Goal: Navigation & Orientation: Find specific page/section

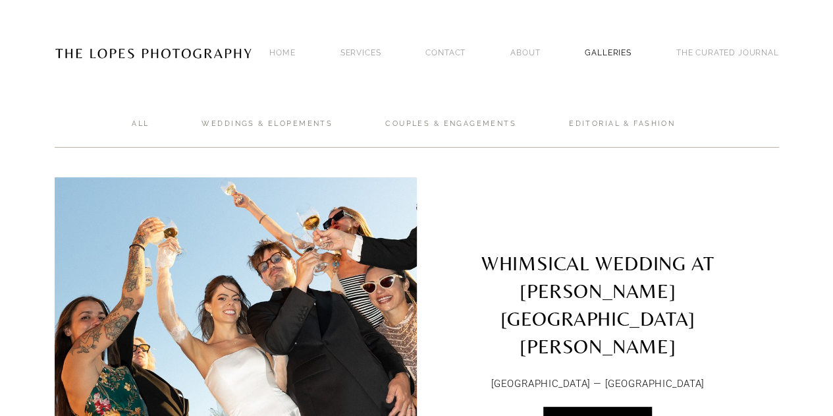
click at [605, 47] on link "GALLERIES" at bounding box center [608, 52] width 47 height 18
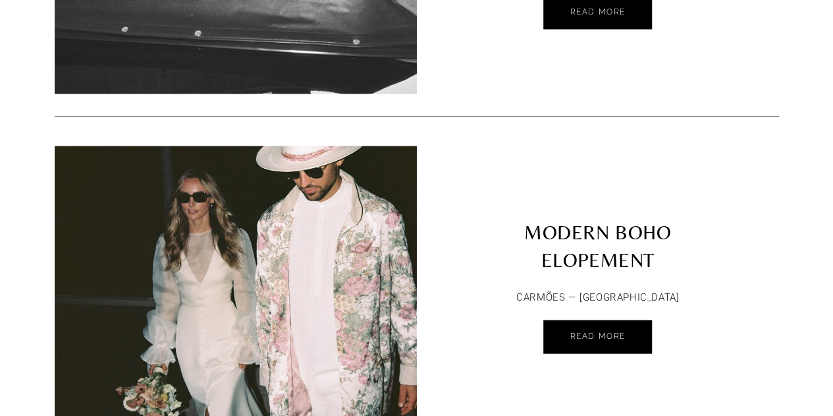
scroll to position [6520, 0]
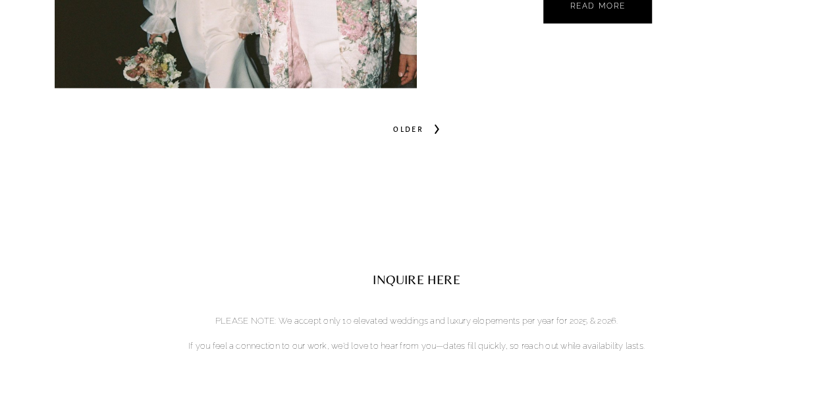
click at [410, 120] on span "Older" at bounding box center [408, 129] width 41 height 18
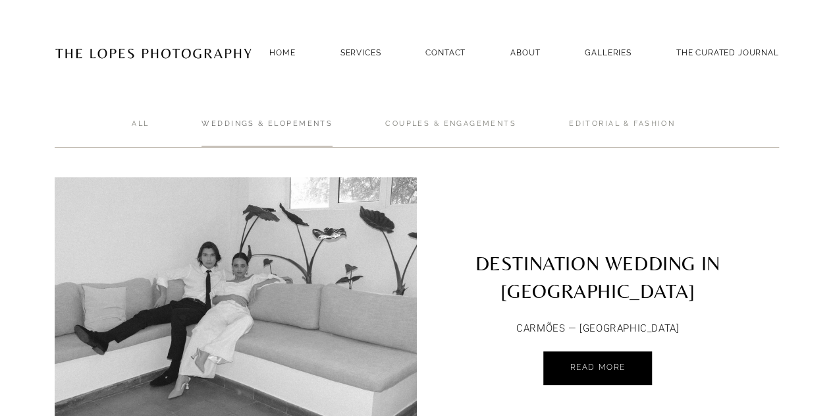
click at [235, 119] on link "Weddings & Elopements" at bounding box center [267, 133] width 131 height 29
click at [181, 57] on img at bounding box center [154, 52] width 198 height 65
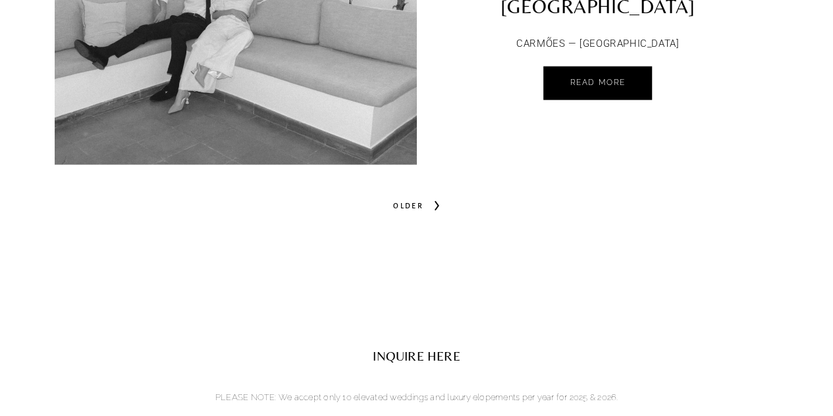
scroll to position [6388, 0]
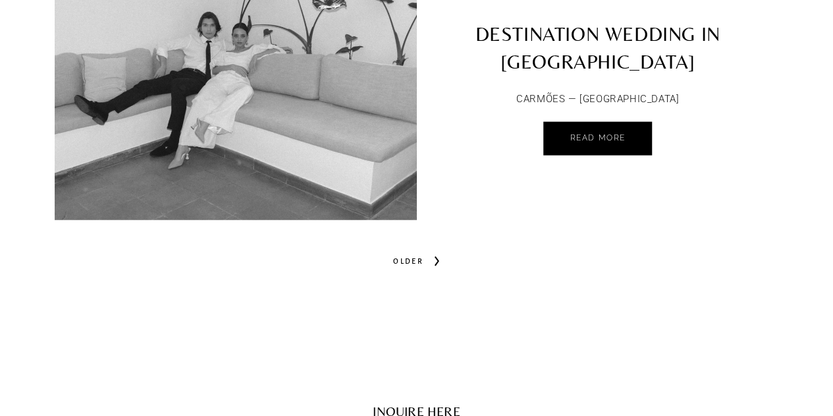
click at [393, 252] on span "Older" at bounding box center [408, 261] width 41 height 18
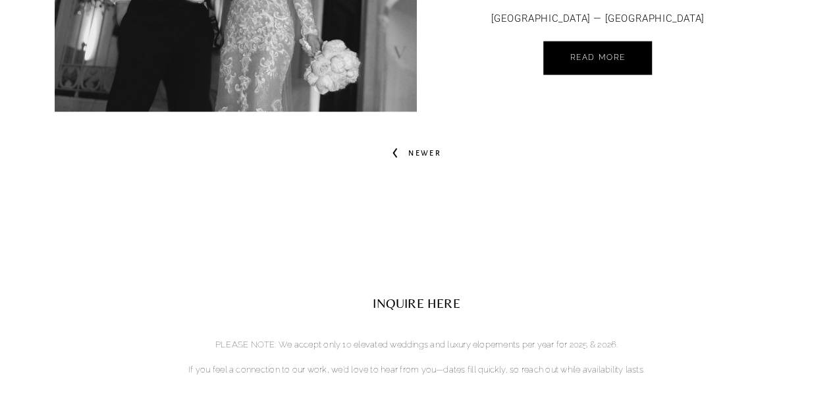
scroll to position [1581, 0]
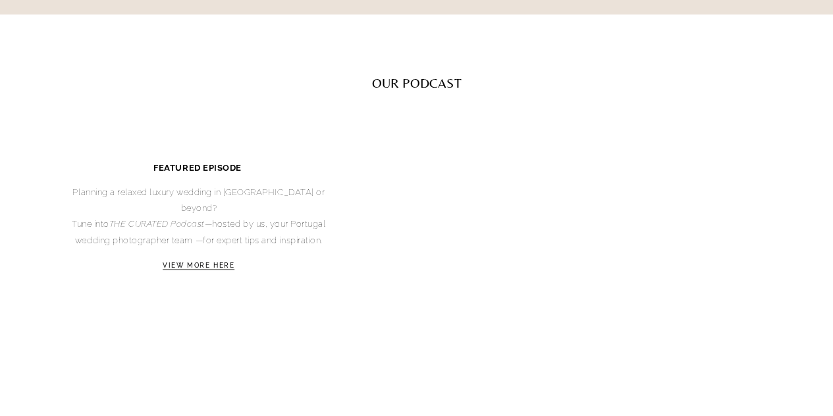
scroll to position [2898, 0]
